Goal: Transaction & Acquisition: Purchase product/service

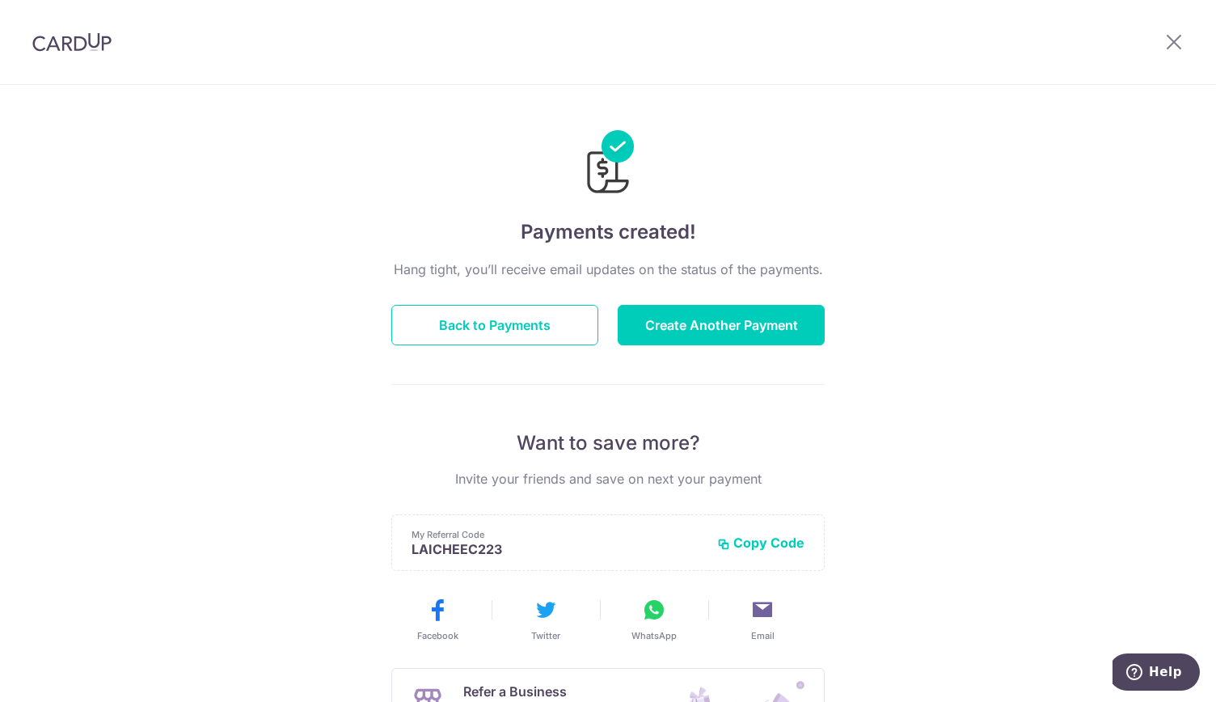
click at [66, 44] on img at bounding box center [71, 41] width 79 height 19
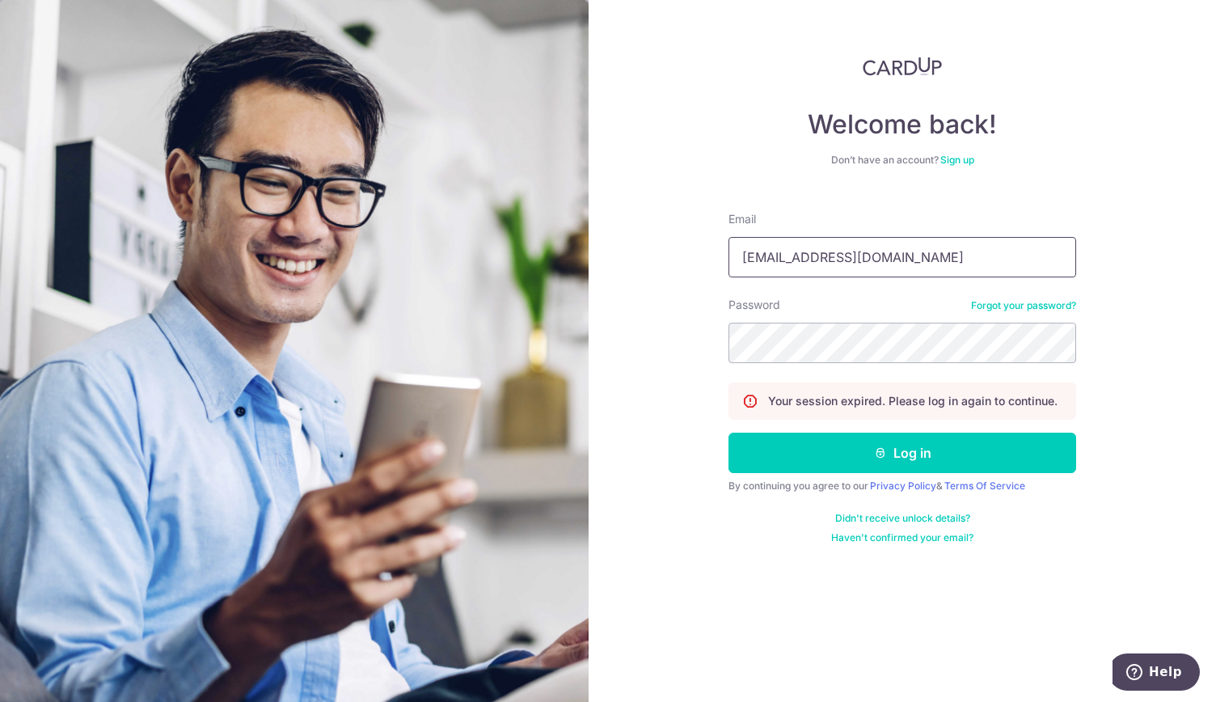
click at [792, 260] on input "rchuapn@gmail.com" at bounding box center [903, 257] width 348 height 40
drag, startPoint x: 791, startPoint y: 258, endPoint x: 666, endPoint y: 261, distance: 124.6
click at [666, 261] on div "Welcome back! Don’t have an account? Sign up Email rchuapn@gmail.com Password F…" at bounding box center [902, 351] width 627 height 702
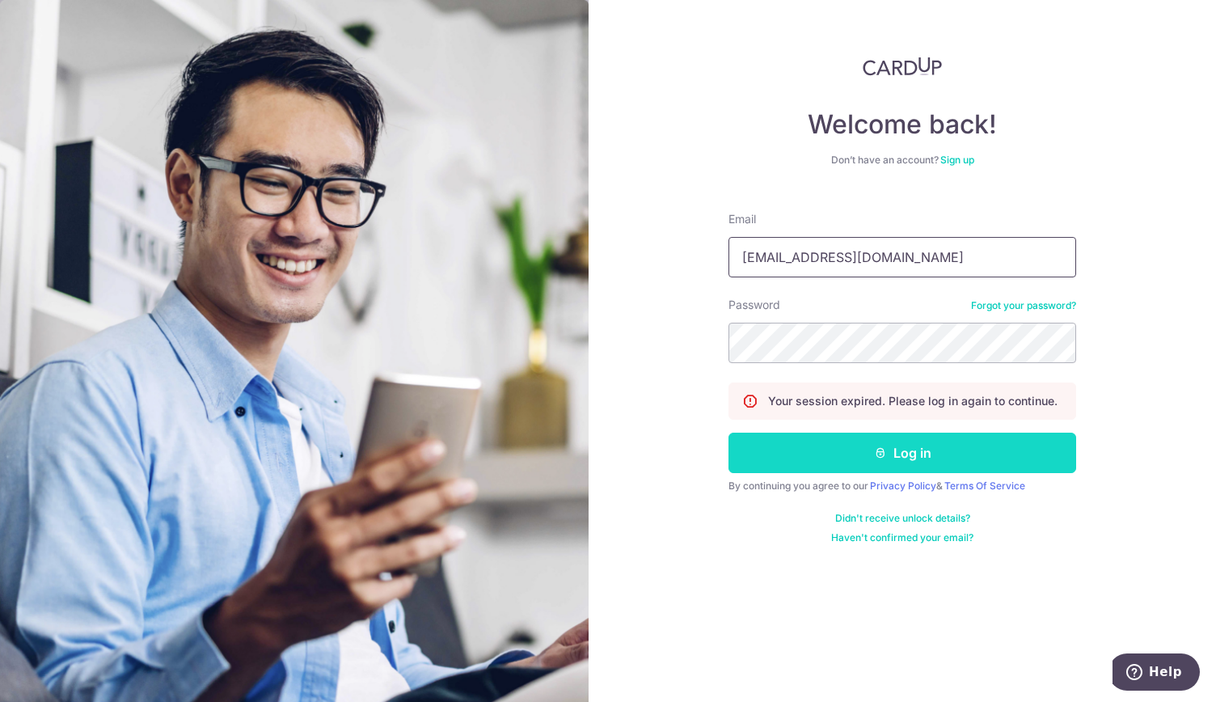
type input "[EMAIL_ADDRESS][DOMAIN_NAME]"
click at [889, 462] on button "Log in" at bounding box center [903, 453] width 348 height 40
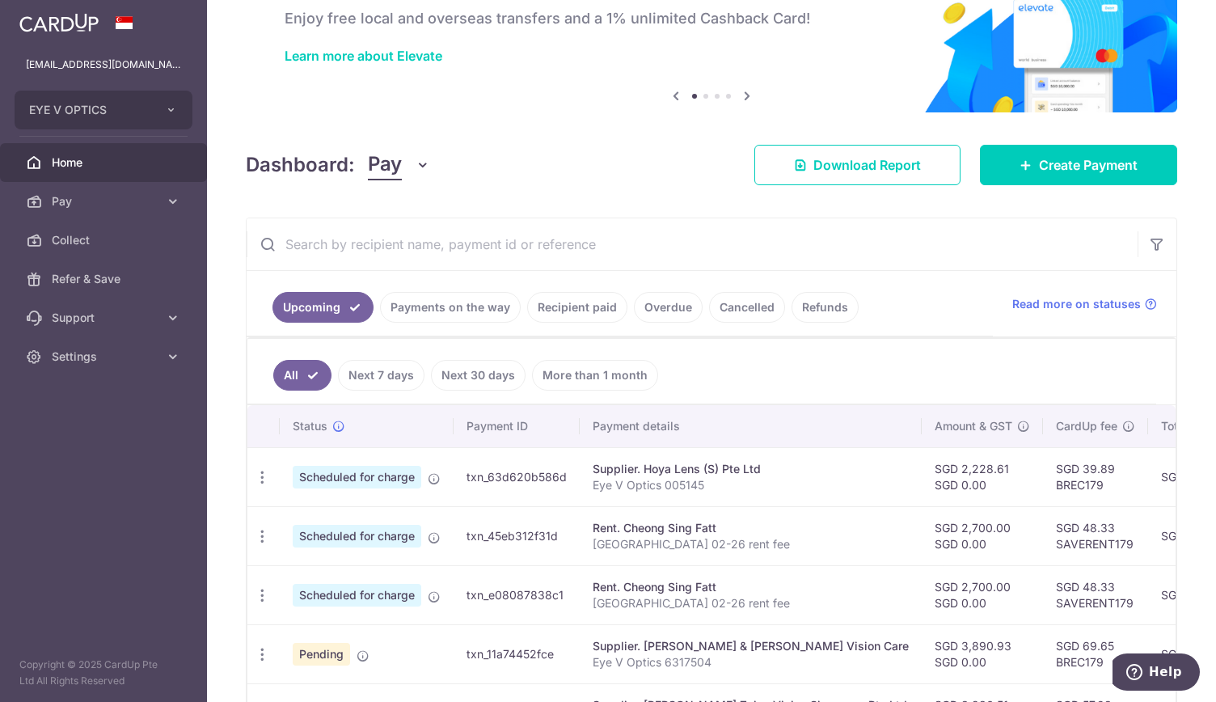
click at [468, 307] on link "Payments on the way" at bounding box center [450, 307] width 141 height 31
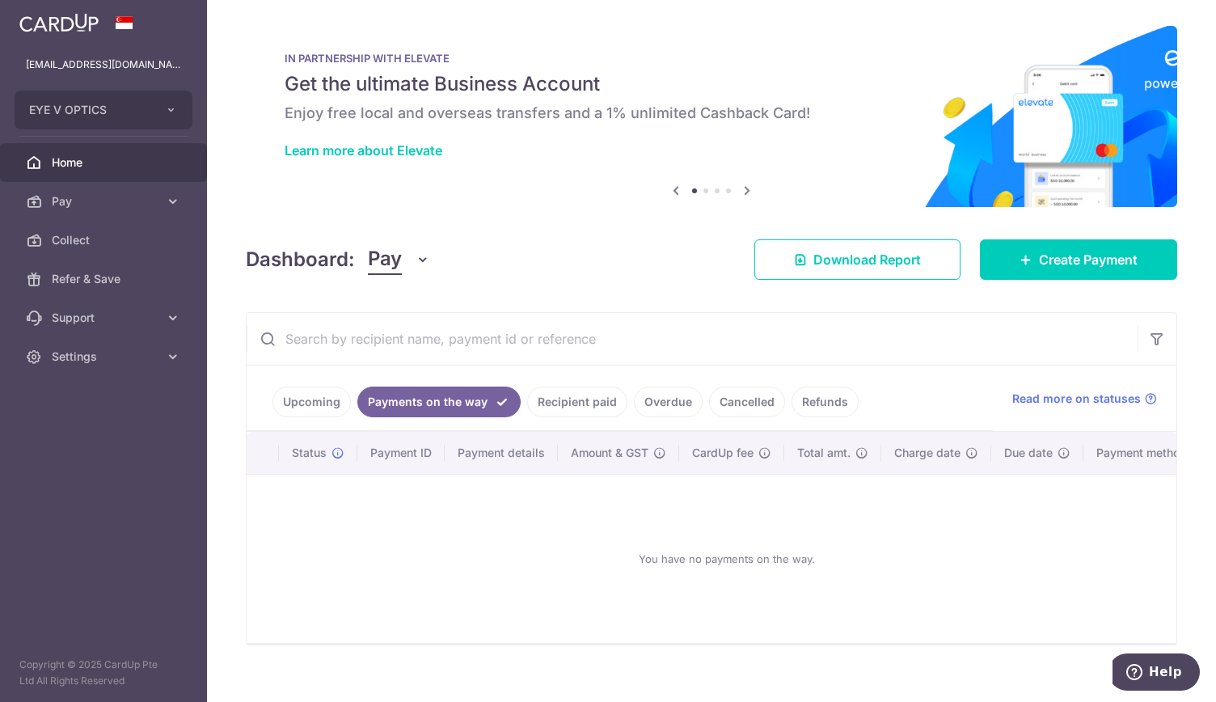
click at [585, 392] on link "Recipient paid" at bounding box center [577, 402] width 100 height 31
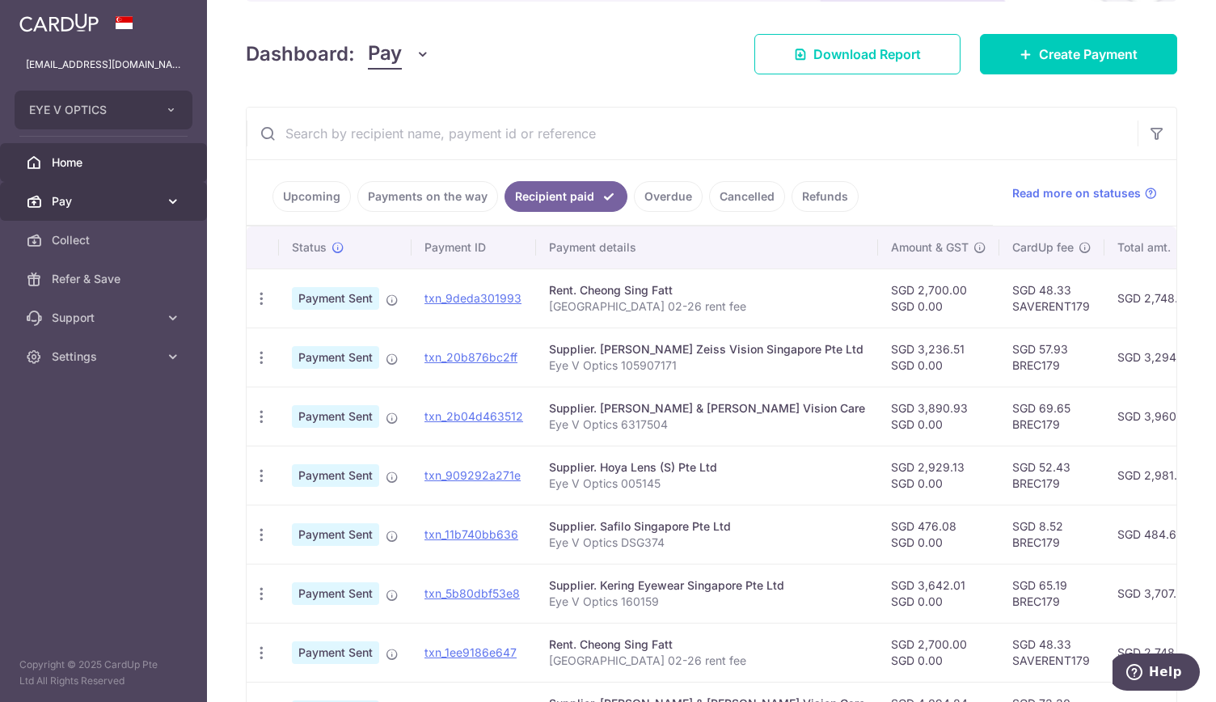
click at [133, 202] on span "Pay" at bounding box center [105, 201] width 107 height 16
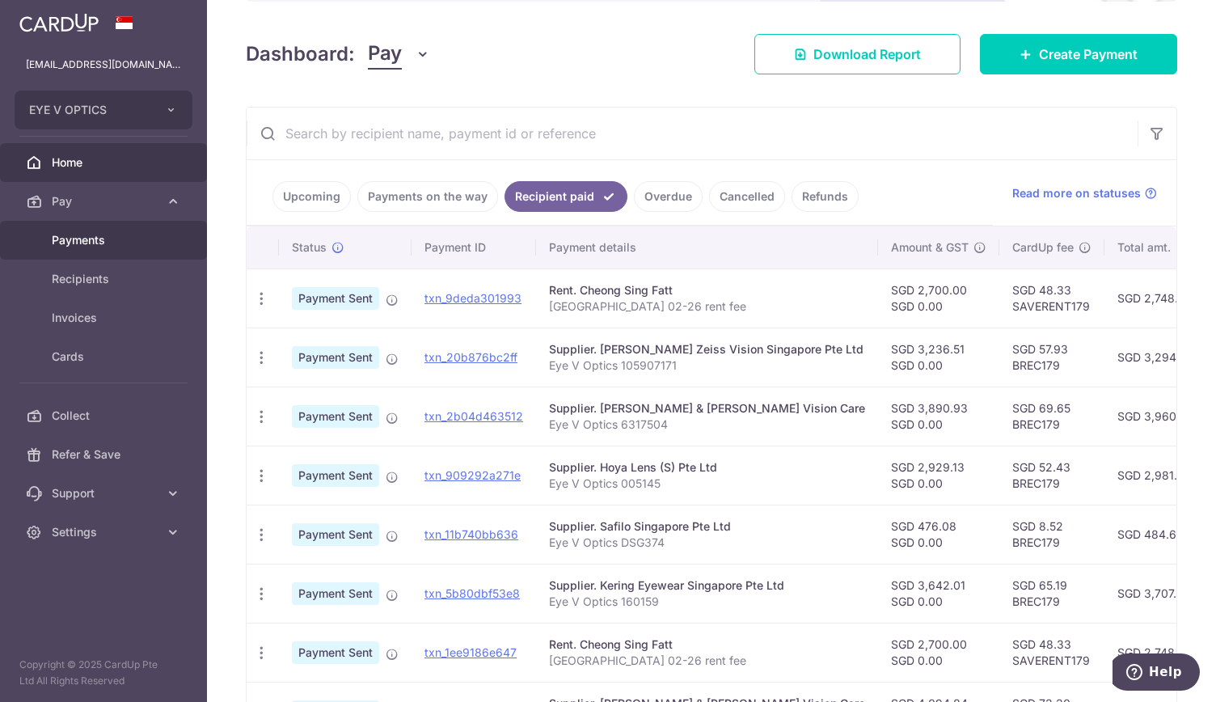
click at [126, 246] on span "Payments" at bounding box center [105, 240] width 107 height 16
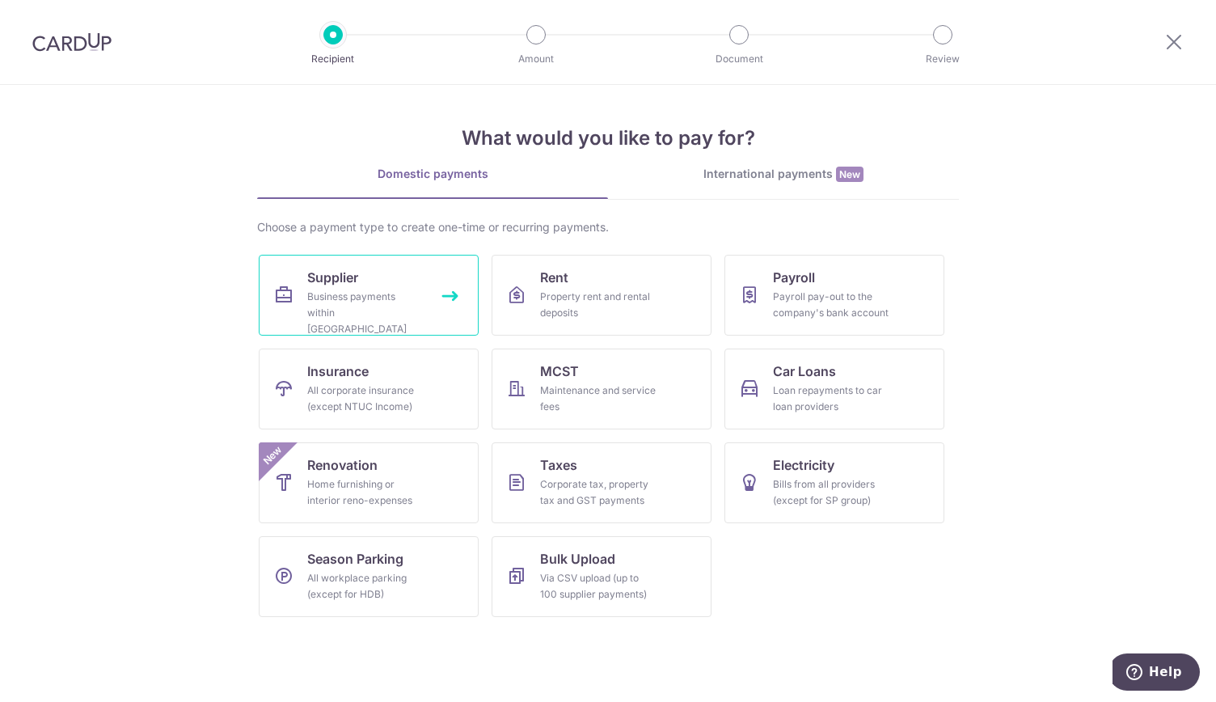
click at [373, 292] on div "Business payments within Singapore" at bounding box center [365, 313] width 116 height 49
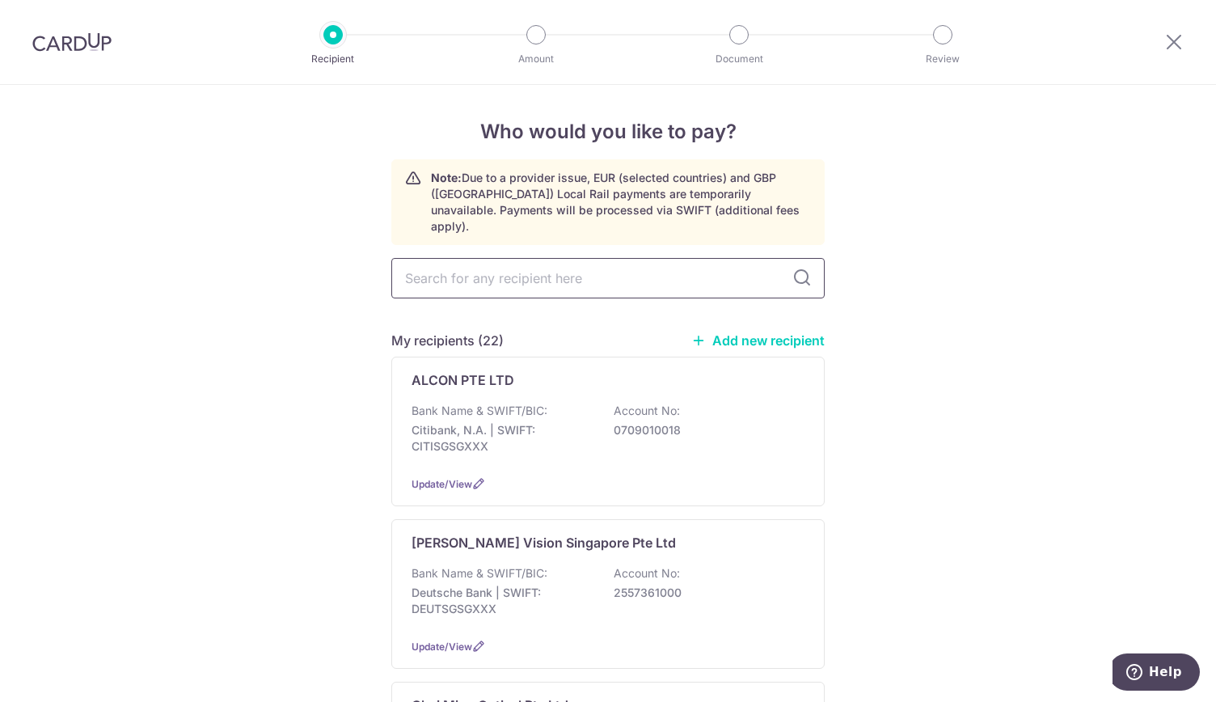
click at [484, 259] on input "text" at bounding box center [607, 278] width 433 height 40
type input "ker"
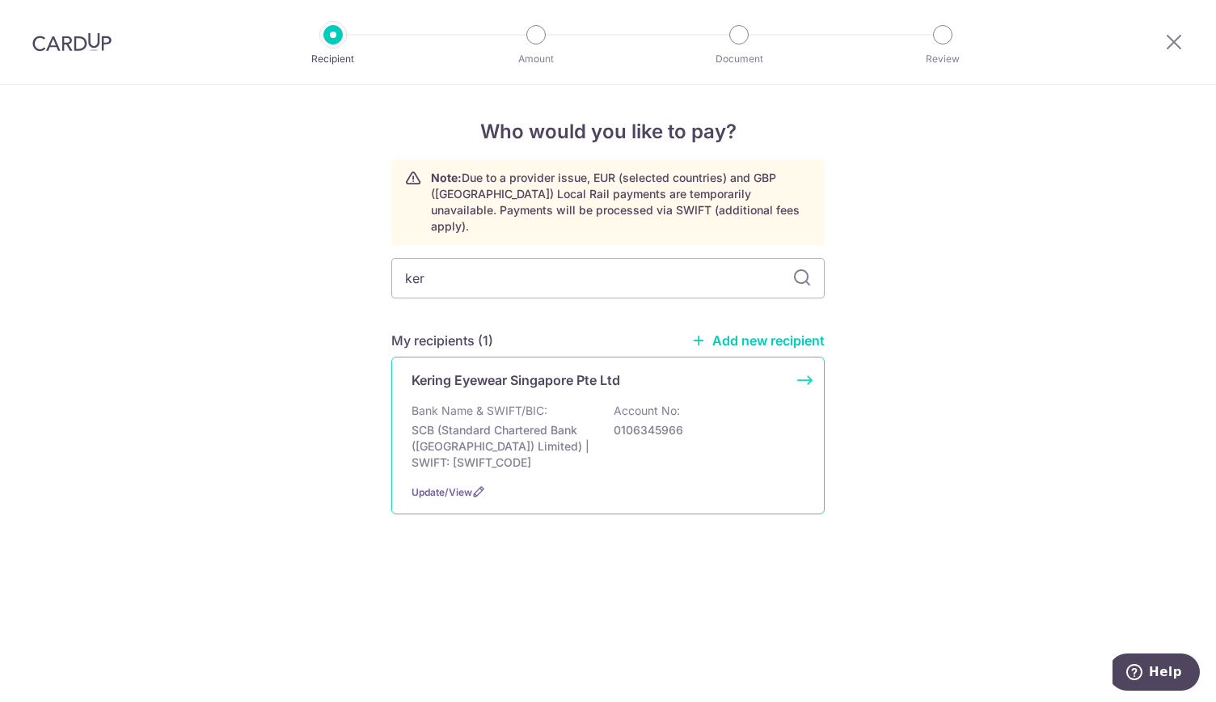
click at [534, 422] on p "SCB (Standard Chartered Bank ([GEOGRAPHIC_DATA]) Limited) | SWIFT: [SWIFT_CODE]" at bounding box center [502, 446] width 181 height 49
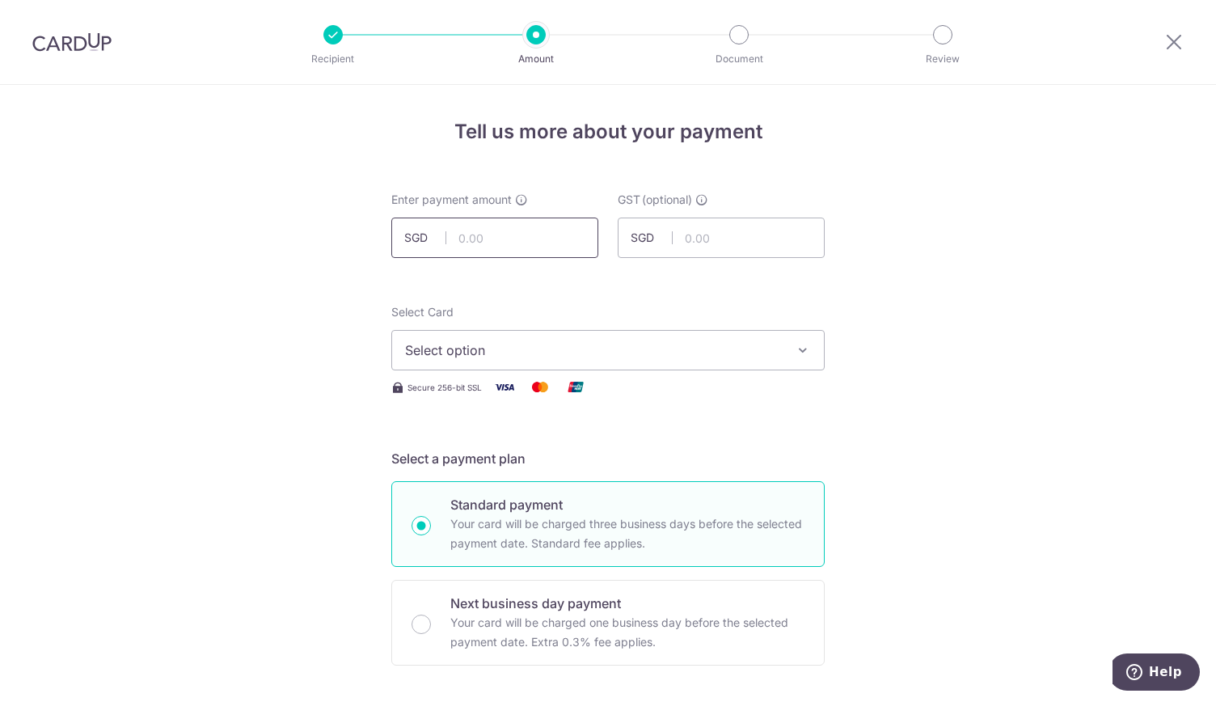
click at [505, 232] on input "text" at bounding box center [494, 238] width 207 height 40
type input "5,759.26"
click at [800, 342] on icon "button" at bounding box center [803, 350] width 16 height 16
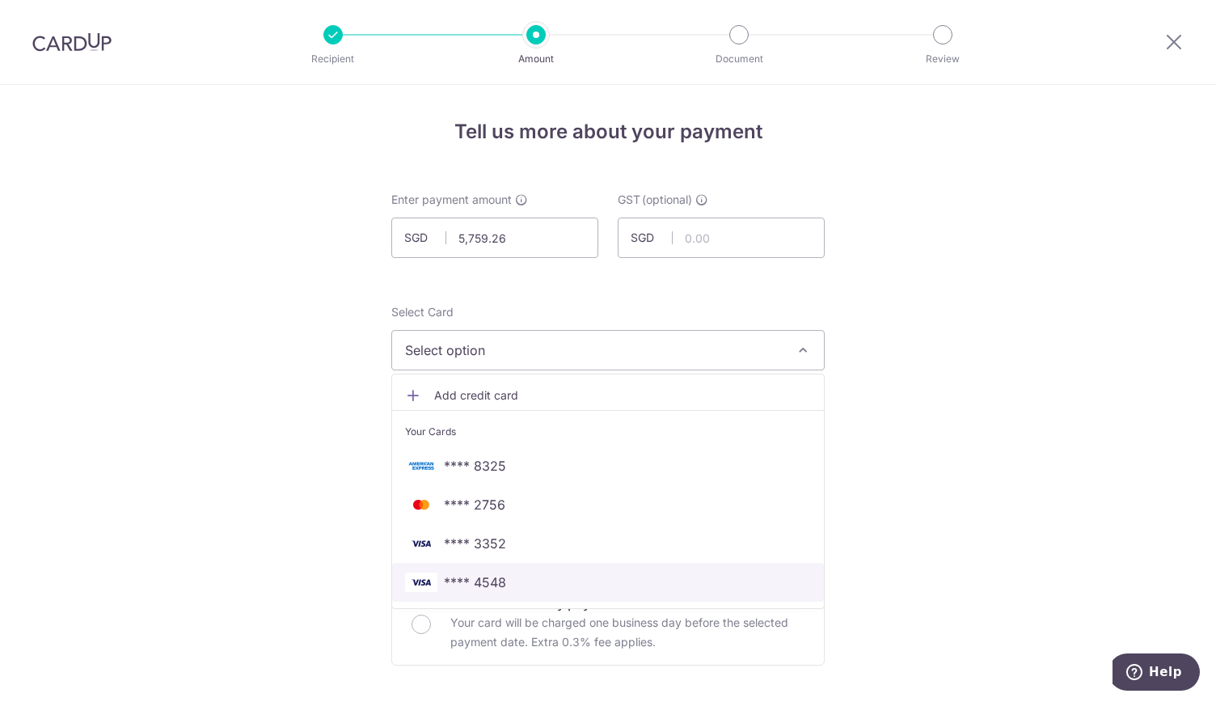
click at [687, 581] on span "**** 4548" at bounding box center [608, 581] width 406 height 19
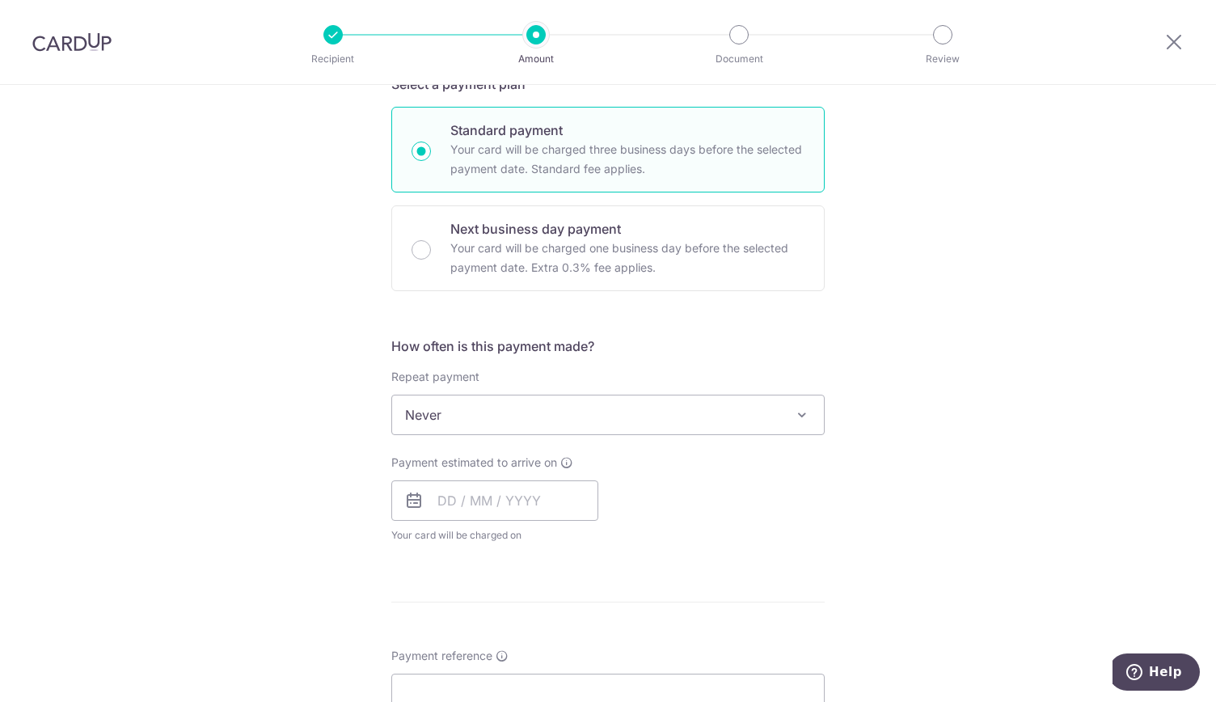
scroll to position [375, 0]
click at [807, 409] on span at bounding box center [801, 413] width 19 height 19
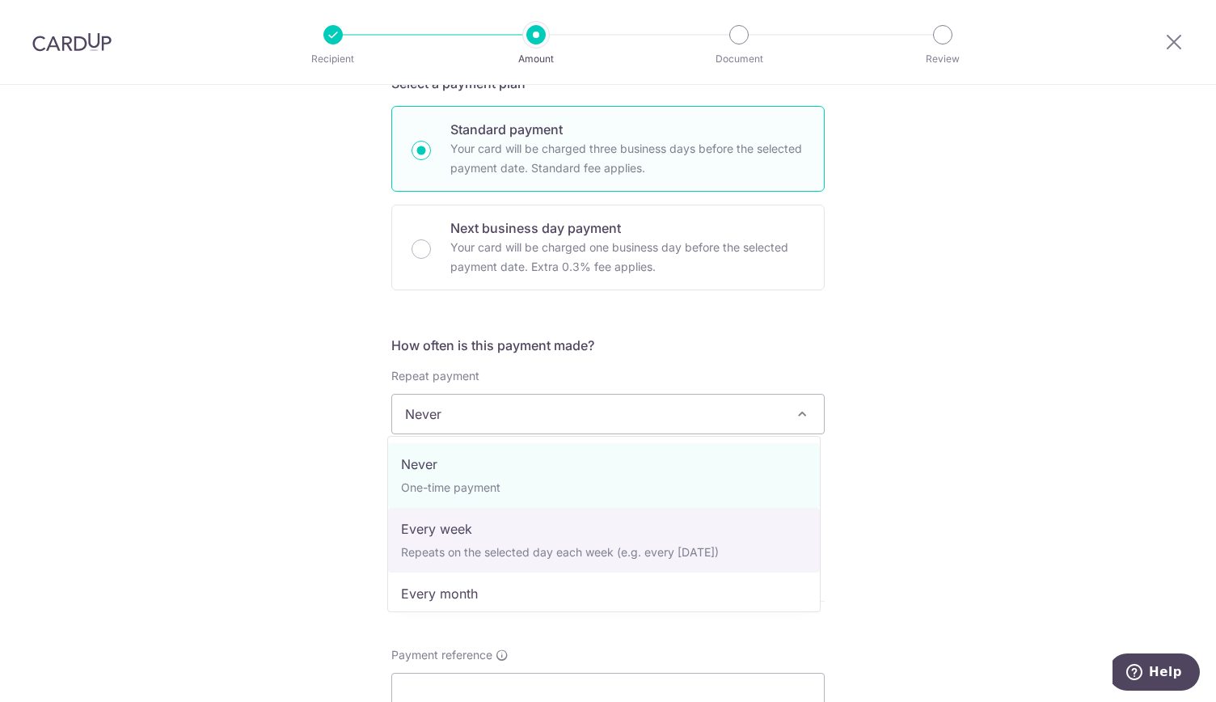
scroll to position [133, 0]
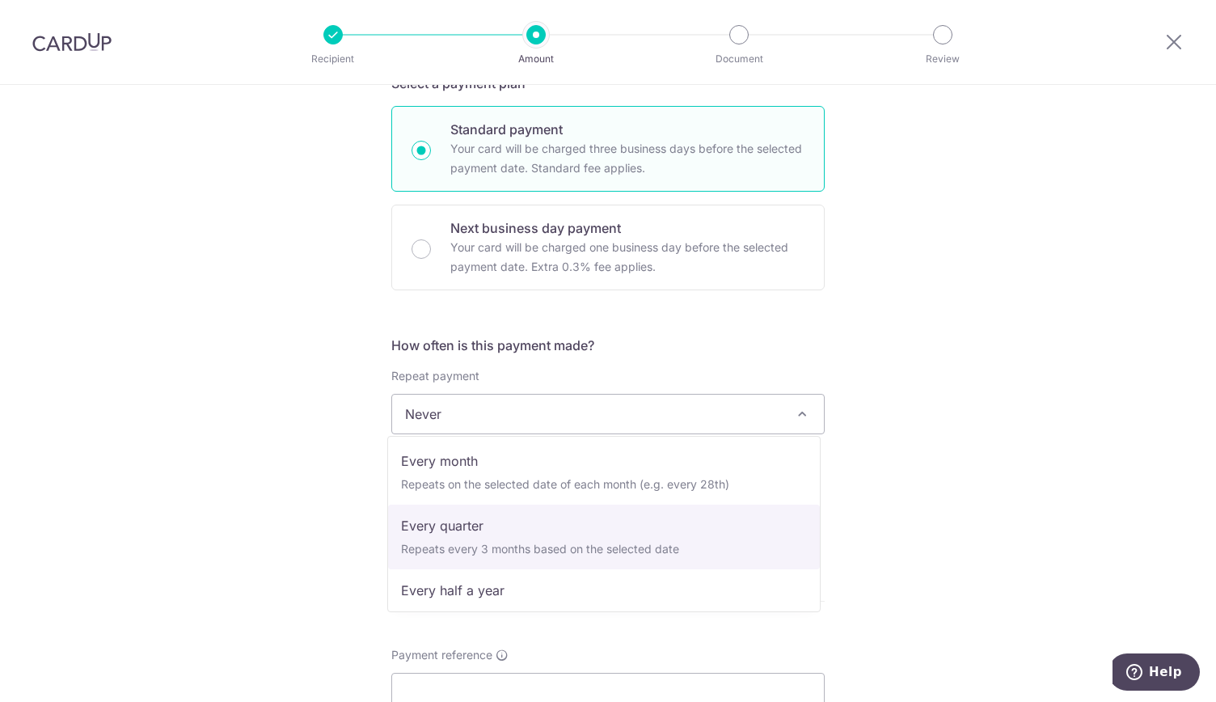
select select "4"
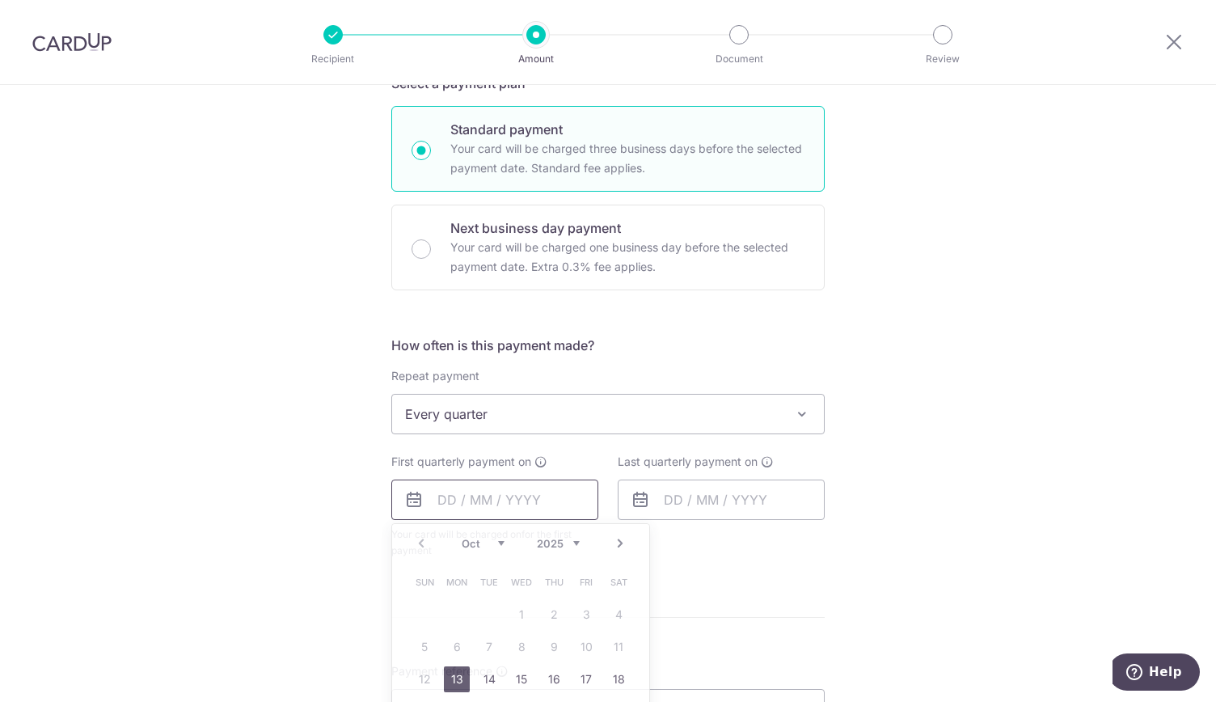
click at [450, 504] on input "text" at bounding box center [494, 500] width 207 height 40
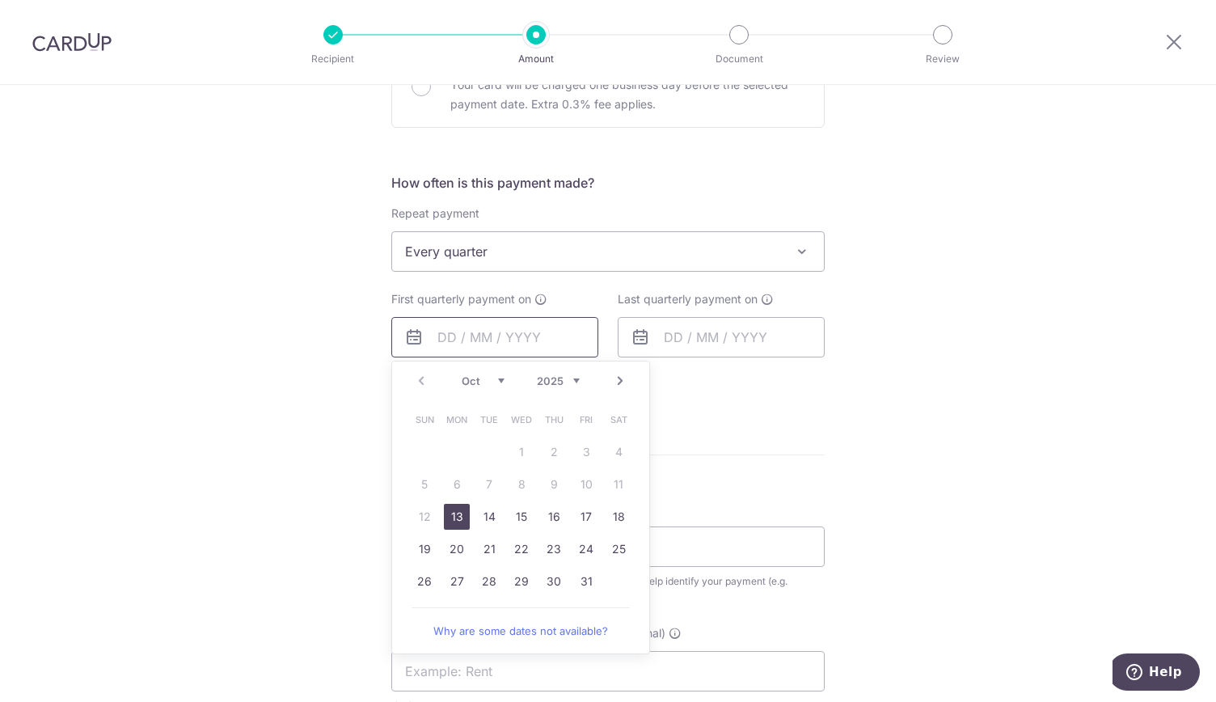
scroll to position [556, 0]
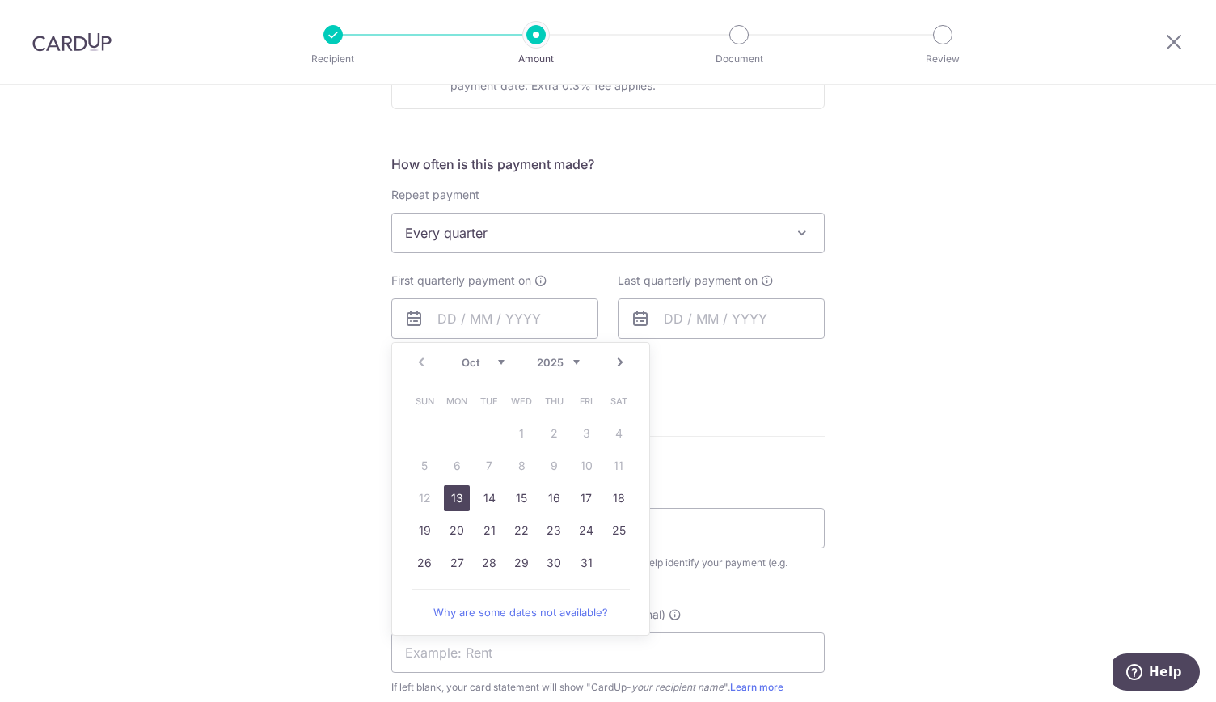
click at [447, 494] on link "13" at bounding box center [457, 498] width 26 height 26
type input "13/10/2025"
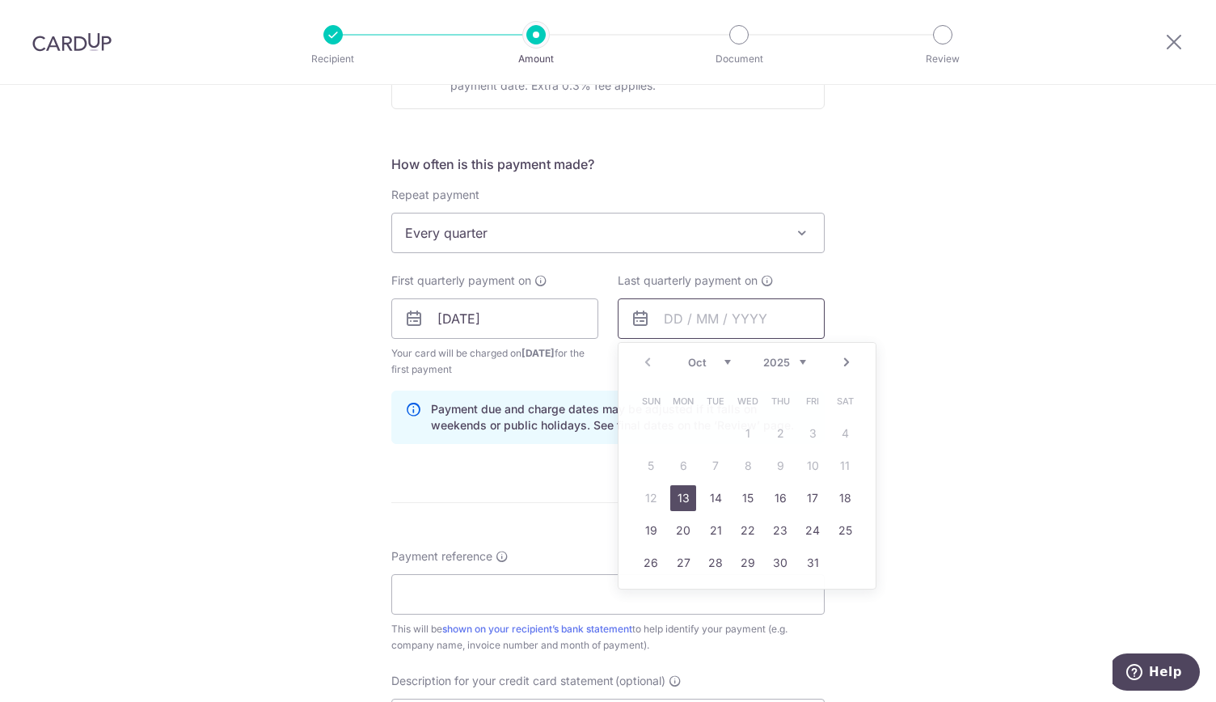
click at [691, 323] on input "text" at bounding box center [721, 318] width 207 height 40
click at [796, 362] on select "2025 2026 2027 2028 2029 2030 2031 2032 2033 2034 2035" at bounding box center [784, 362] width 43 height 13
click at [714, 356] on select "Jan Feb Mar Apr May Jun Jul Aug Sep Oct Nov Dec" at bounding box center [709, 362] width 43 height 13
click at [841, 560] on link "31" at bounding box center [845, 563] width 26 height 26
type input "31/01/2026"
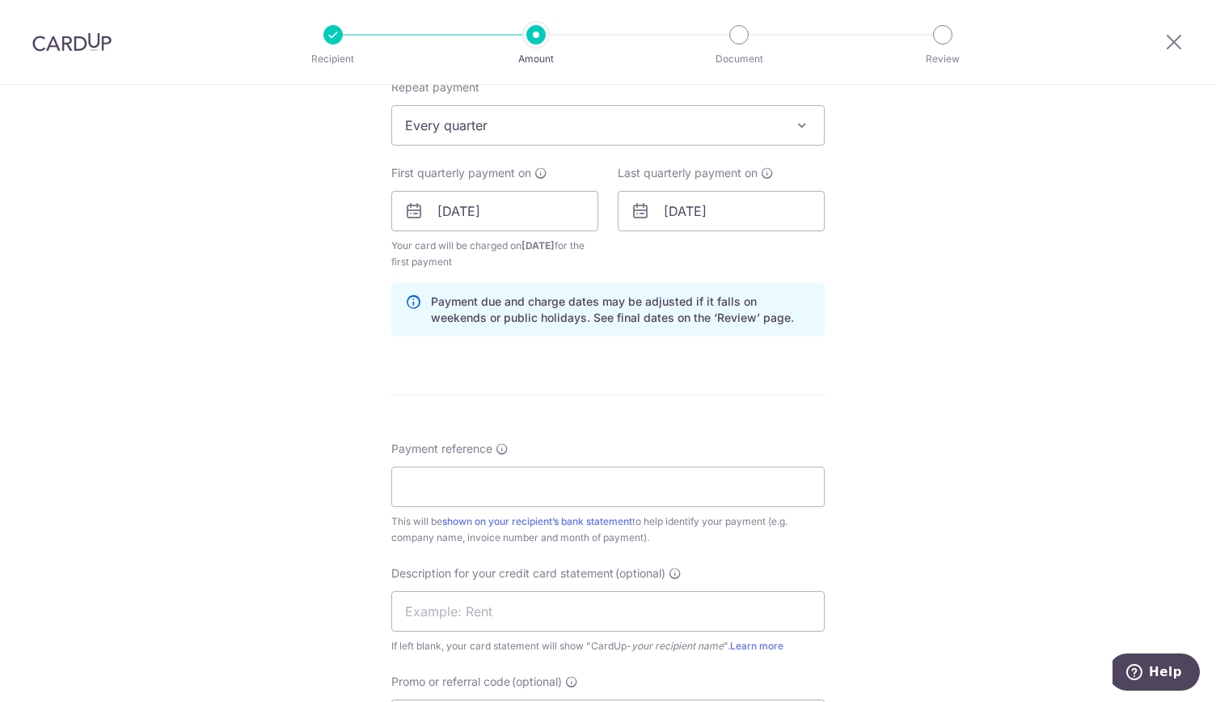
scroll to position [665, 0]
click at [681, 496] on input "Payment reference" at bounding box center [607, 486] width 433 height 40
type input "Eye V Optics 160159"
click at [618, 614] on input "text" at bounding box center [607, 610] width 433 height 40
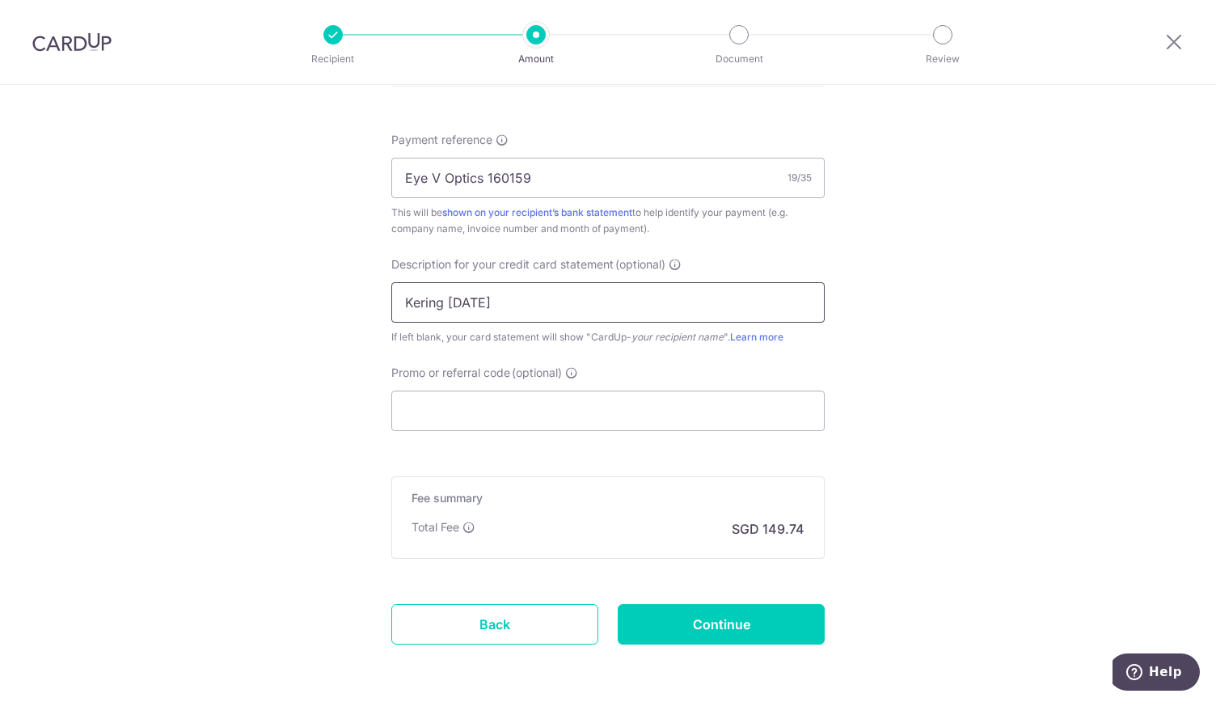
scroll to position [974, 0]
type input "Kering Oct 25"
click at [632, 416] on input "Promo or referral code (optional)" at bounding box center [607, 410] width 433 height 40
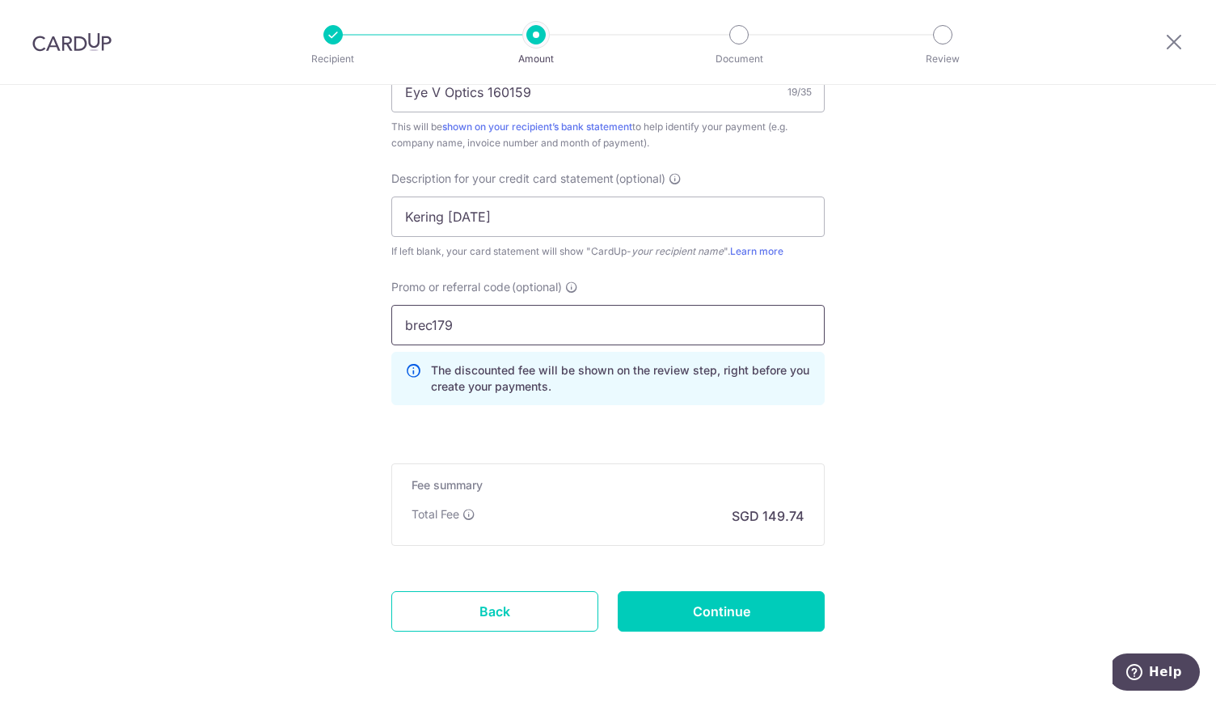
scroll to position [1059, 0]
type input "brec179"
click at [727, 606] on input "Continue" at bounding box center [721, 610] width 207 height 40
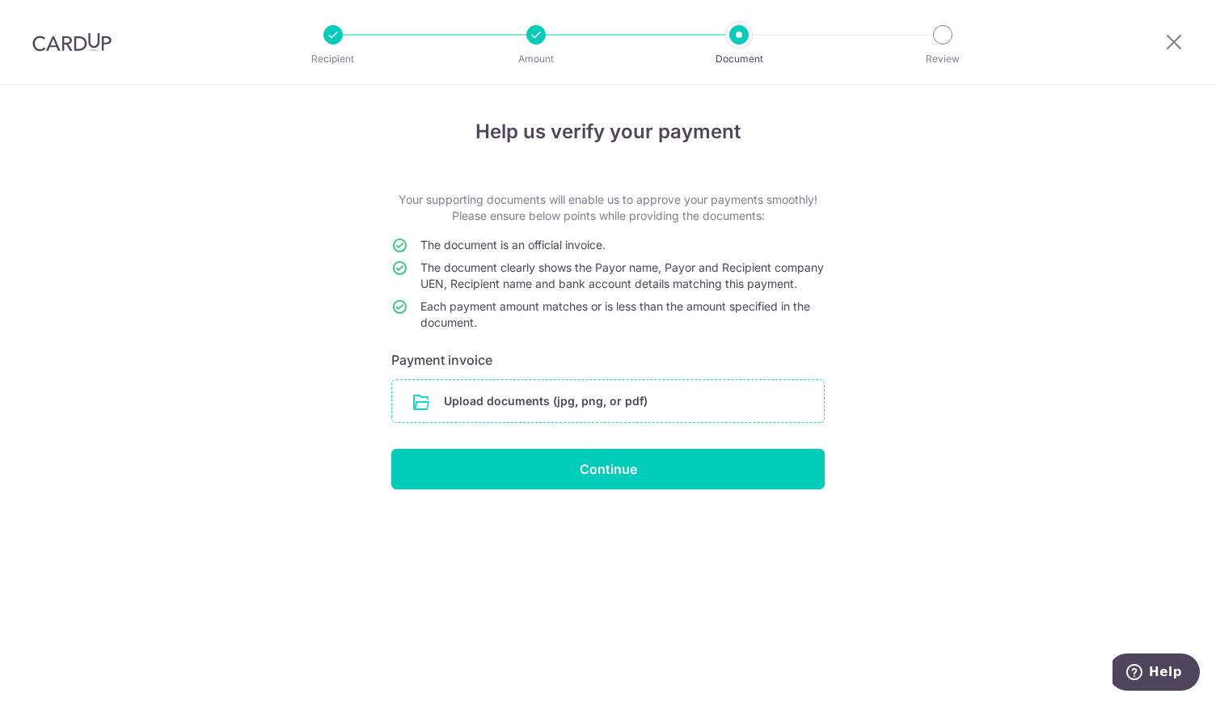
click at [674, 422] on input "file" at bounding box center [608, 401] width 432 height 42
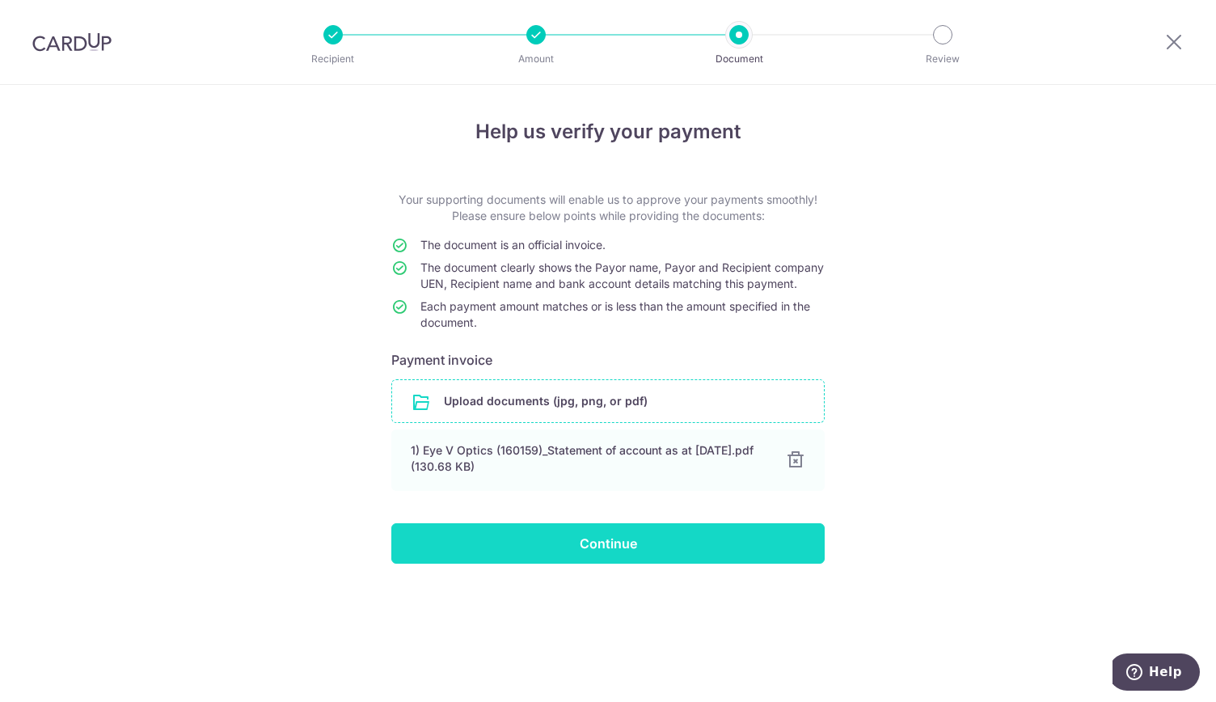
click at [665, 559] on input "Continue" at bounding box center [607, 543] width 433 height 40
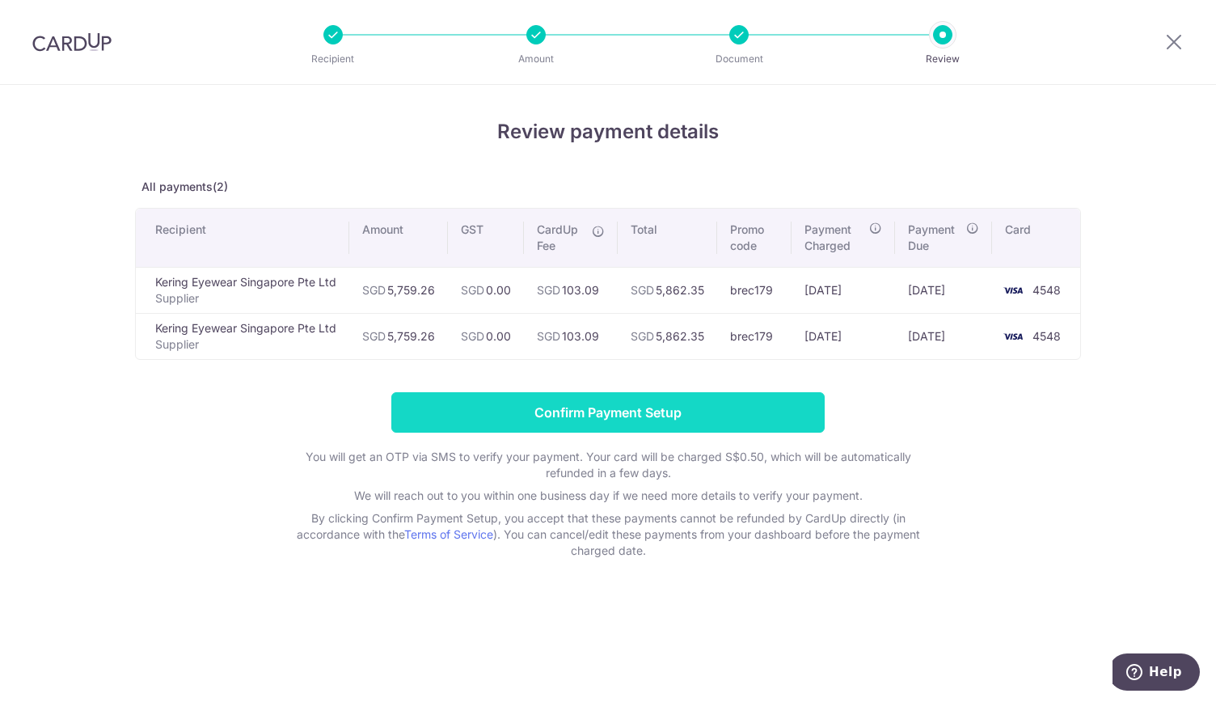
click at [578, 403] on input "Confirm Payment Setup" at bounding box center [607, 412] width 433 height 40
